Goal: Information Seeking & Learning: Learn about a topic

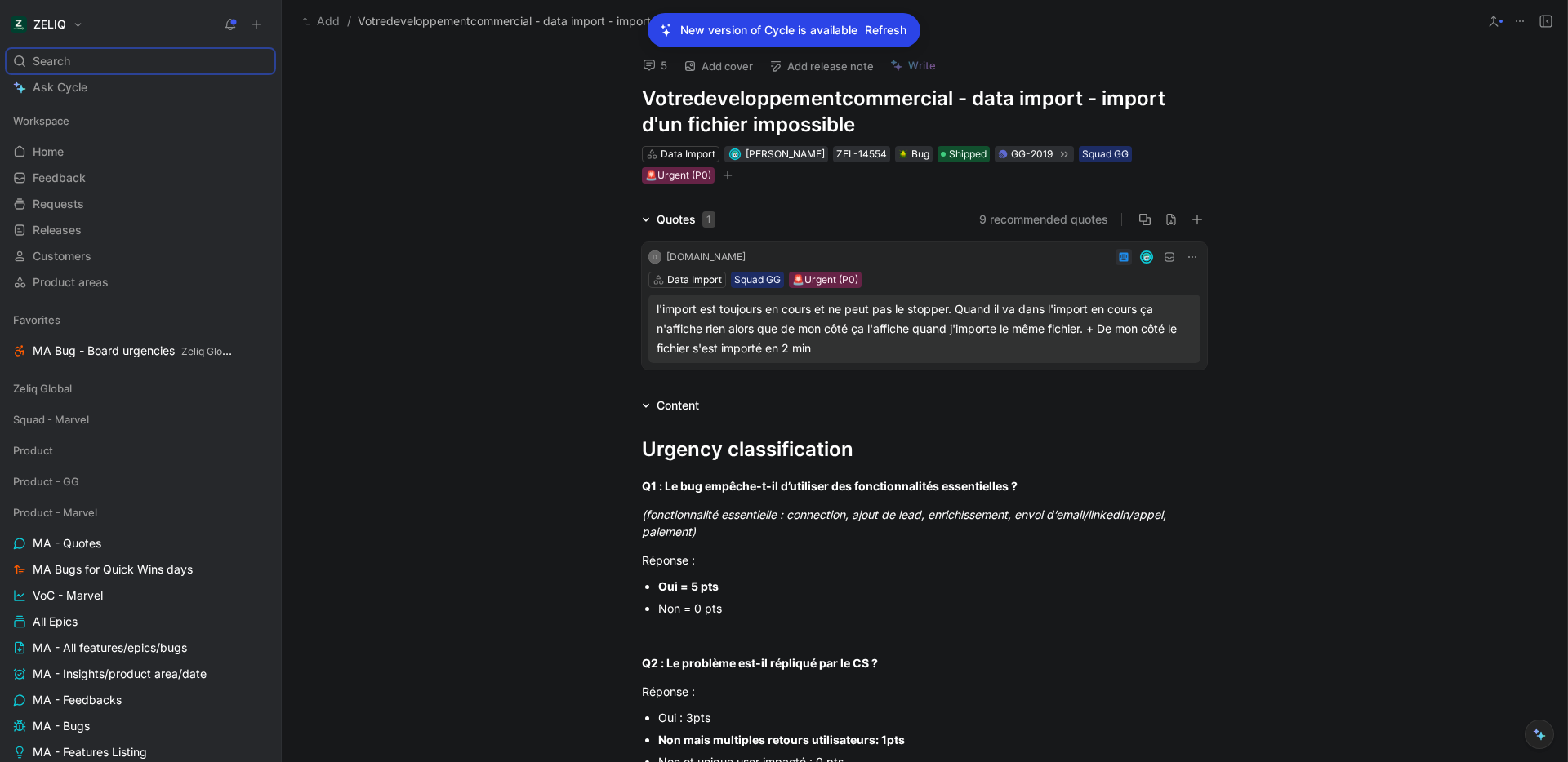
click at [437, 254] on div "Quotes 1 9 recommended quotes D [DOMAIN_NAME] Data Import Squad GG 🚨Urgent (P0)…" at bounding box center [924, 293] width 1285 height 166
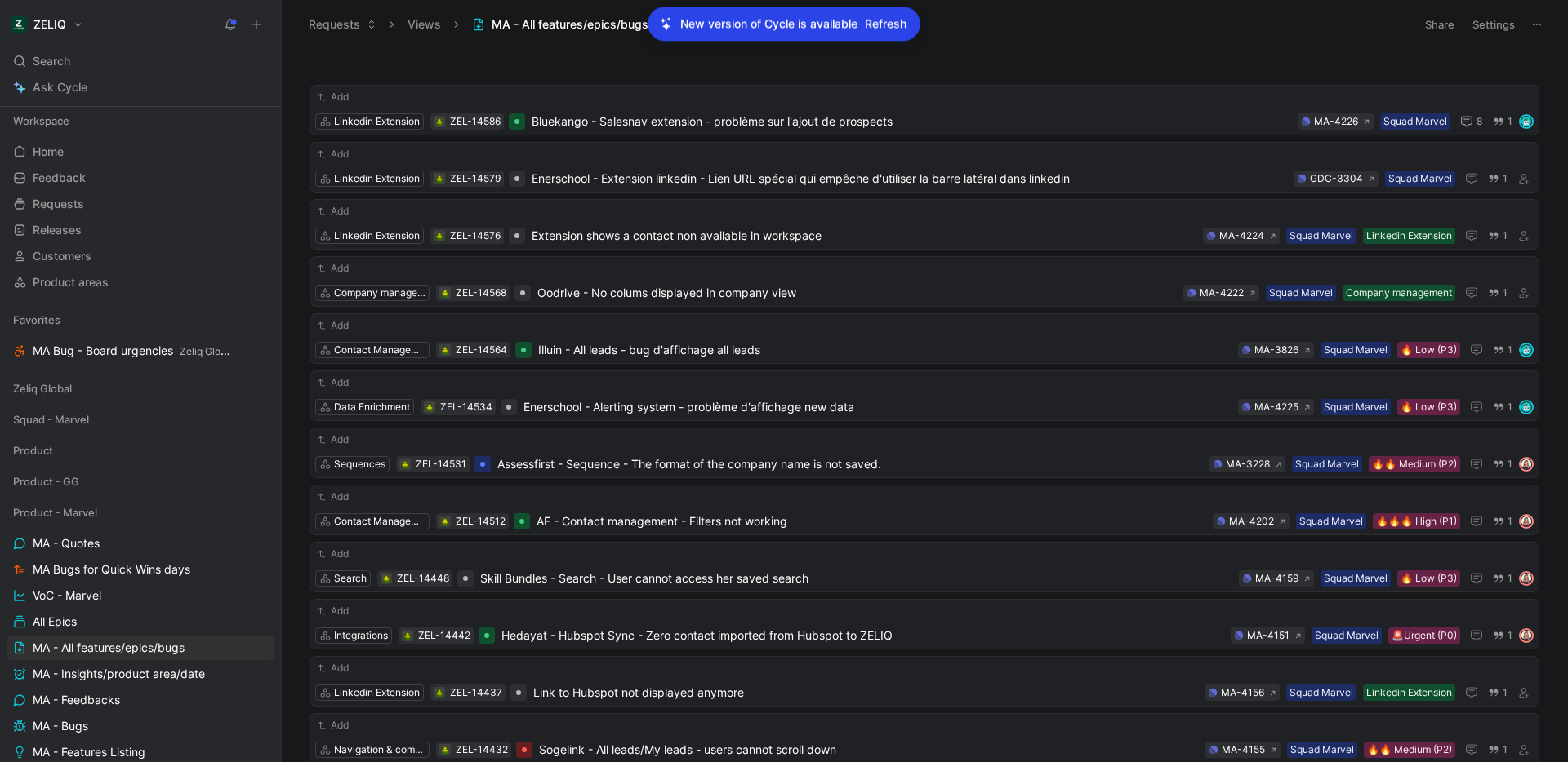
scroll to position [335, 0]
